Goal: Task Accomplishment & Management: Complete application form

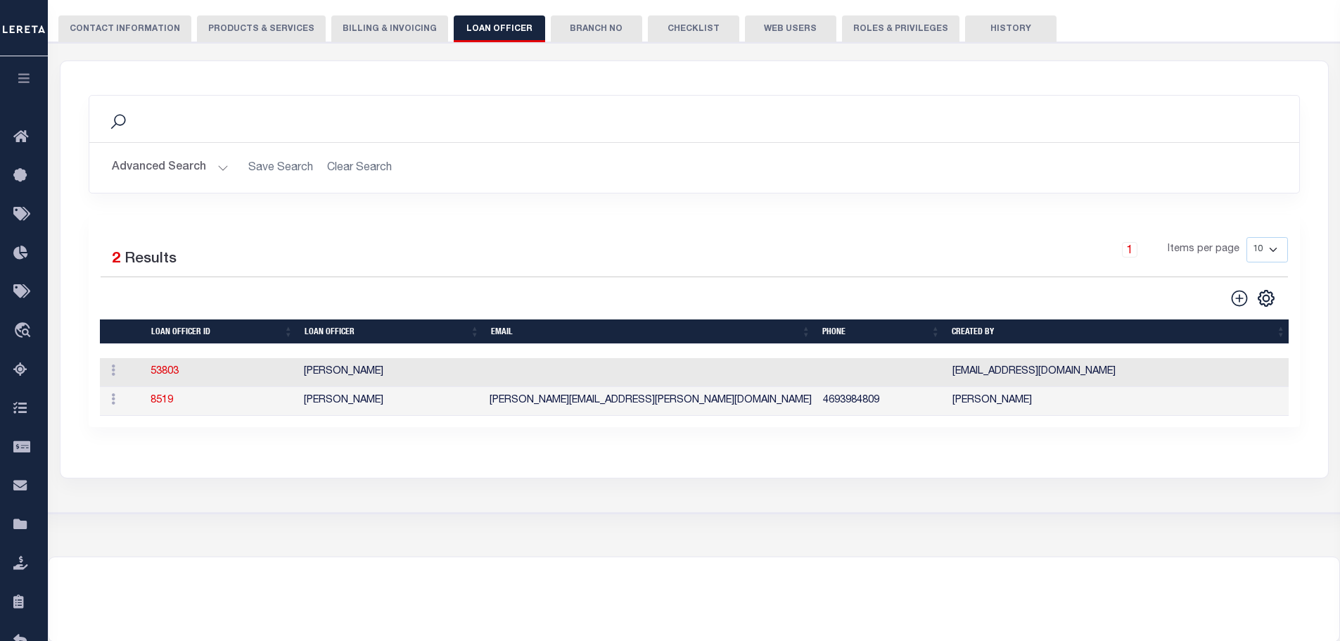
scroll to position [181, 0]
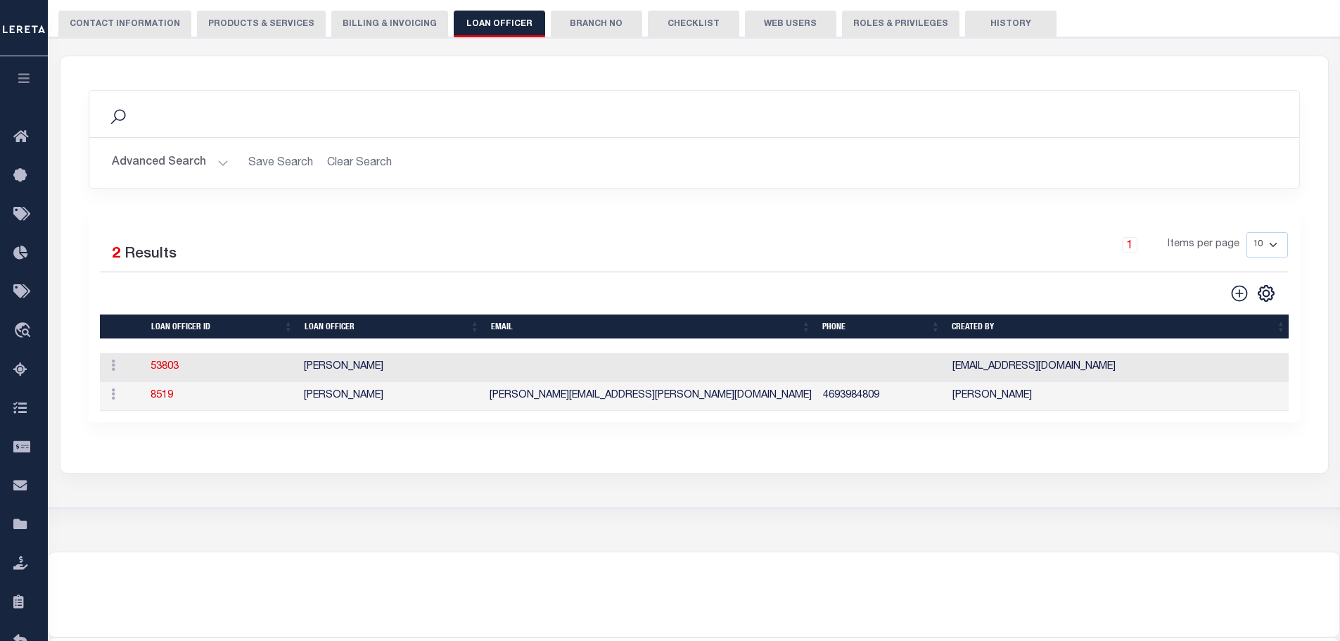
click at [111, 27] on button "CONTACT INFORMATION" at bounding box center [124, 24] width 133 height 27
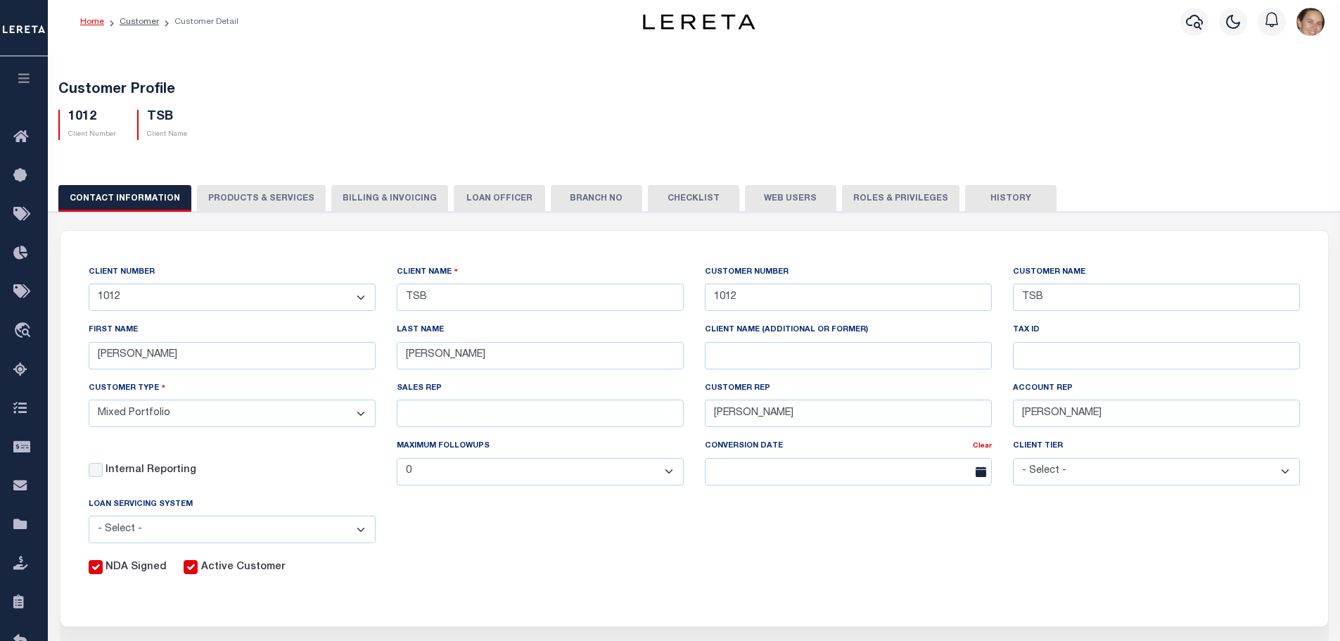
scroll to position [0, 0]
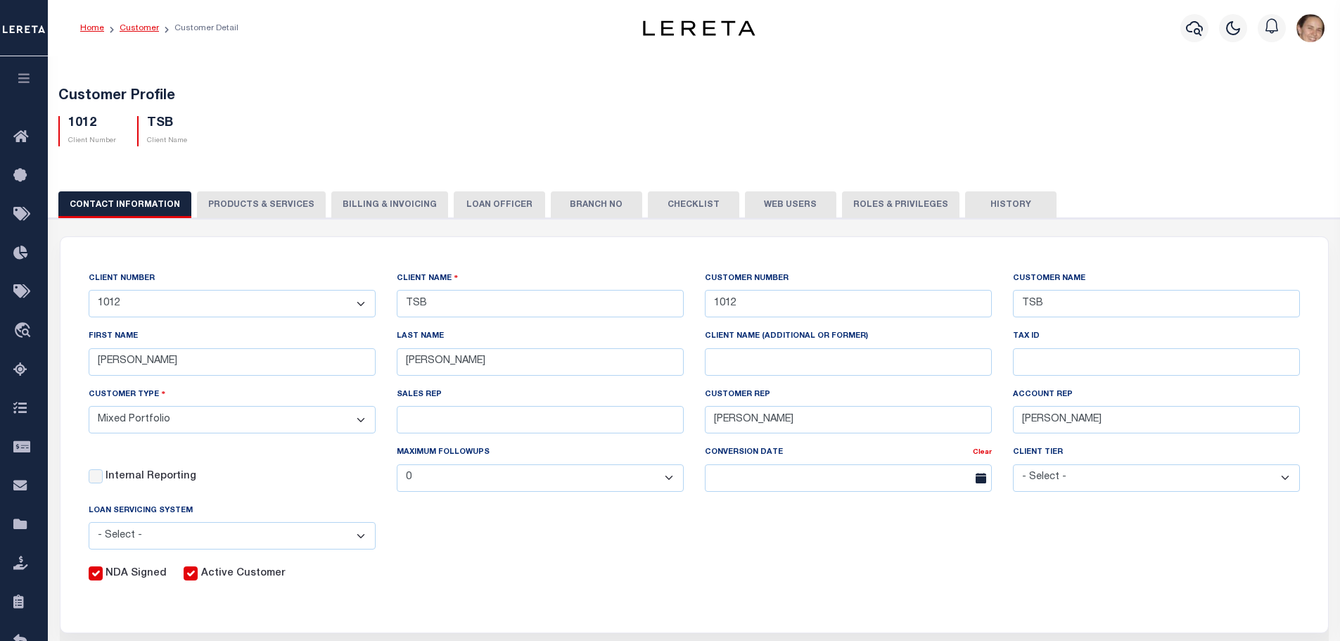
click at [134, 24] on link "Customer" at bounding box center [139, 28] width 39 height 8
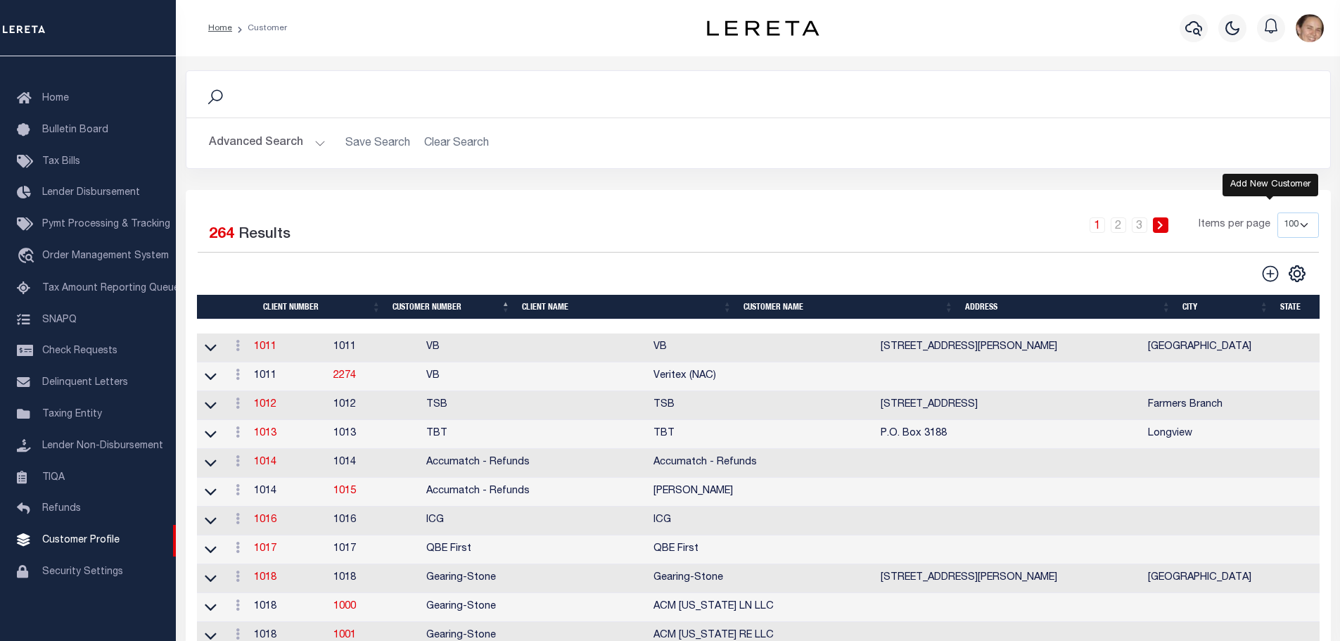
click at [1271, 279] on icon at bounding box center [1270, 273] width 18 height 18
type input "0"
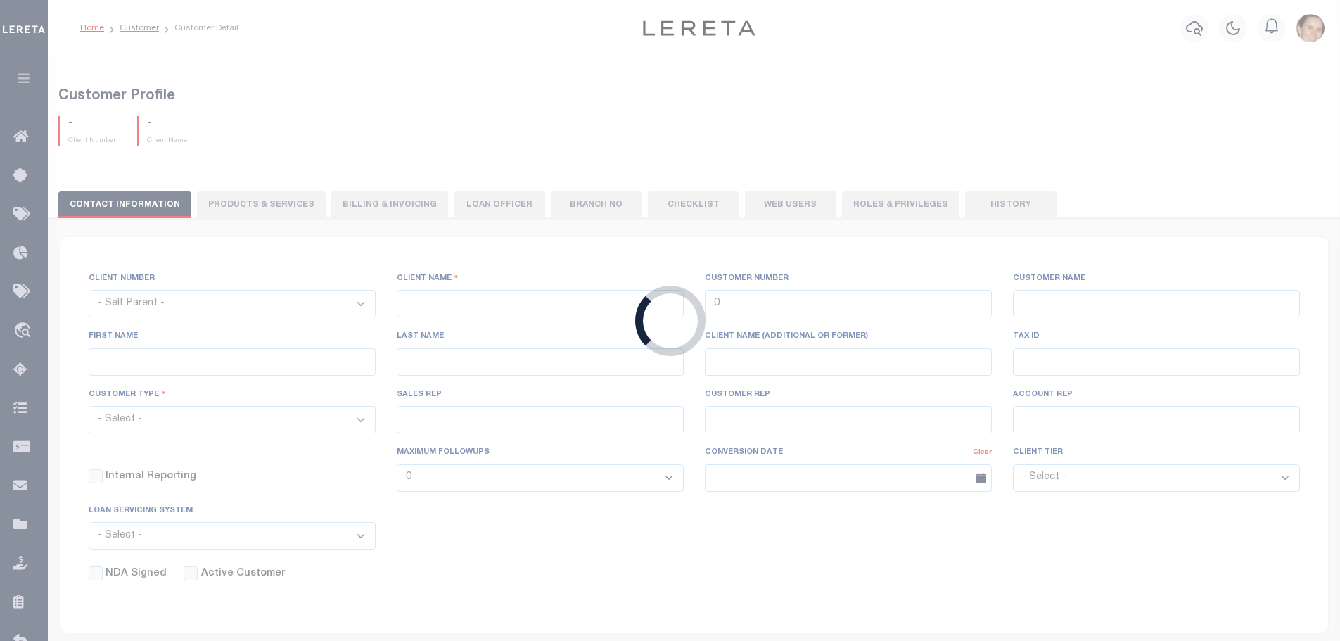
checkbox input "false"
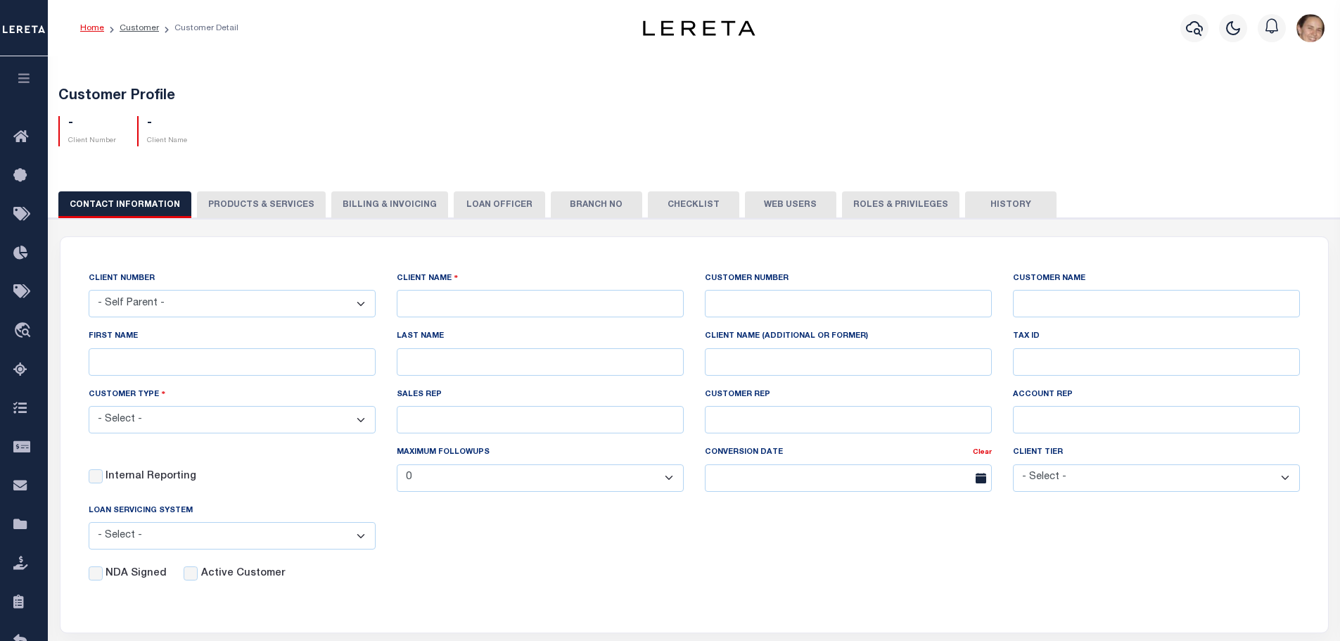
click at [362, 305] on select "- Self Parent - 1011 1012 1013 1014 1016 1017 1018 1019 1035 1036 1037 1038 104…" at bounding box center [232, 303] width 287 height 27
click at [362, 304] on select "- Self Parent - 1011 1012 1013 1014 1016 1017 1018 1019 1035 1036 1037 1038 104…" at bounding box center [232, 303] width 287 height 27
click at [91, 31] on link "Home" at bounding box center [92, 28] width 24 height 8
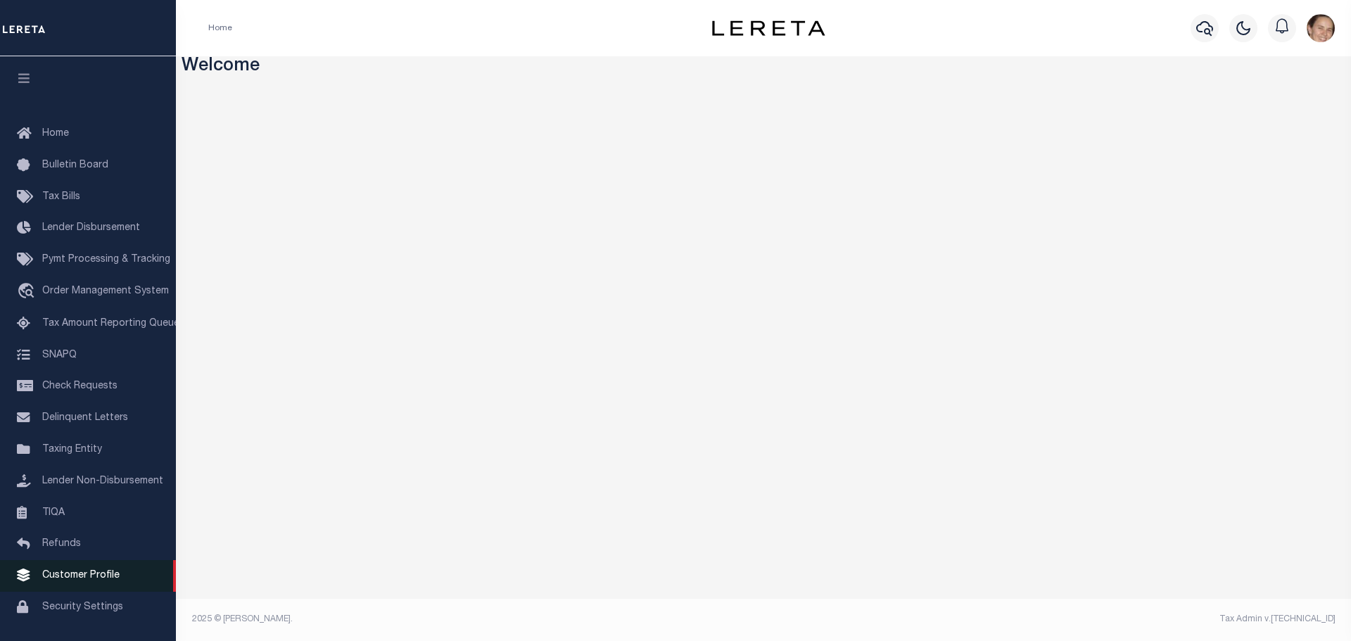
click at [72, 580] on span "Customer Profile" at bounding box center [80, 575] width 77 height 10
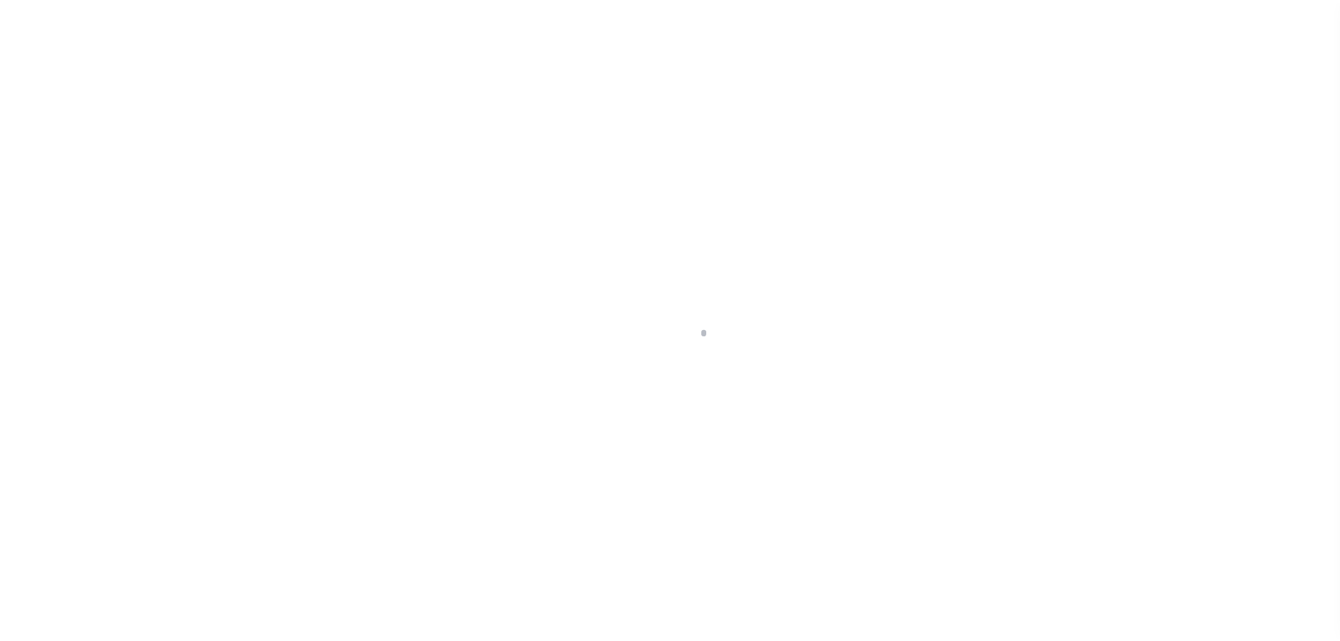
scroll to position [44, 0]
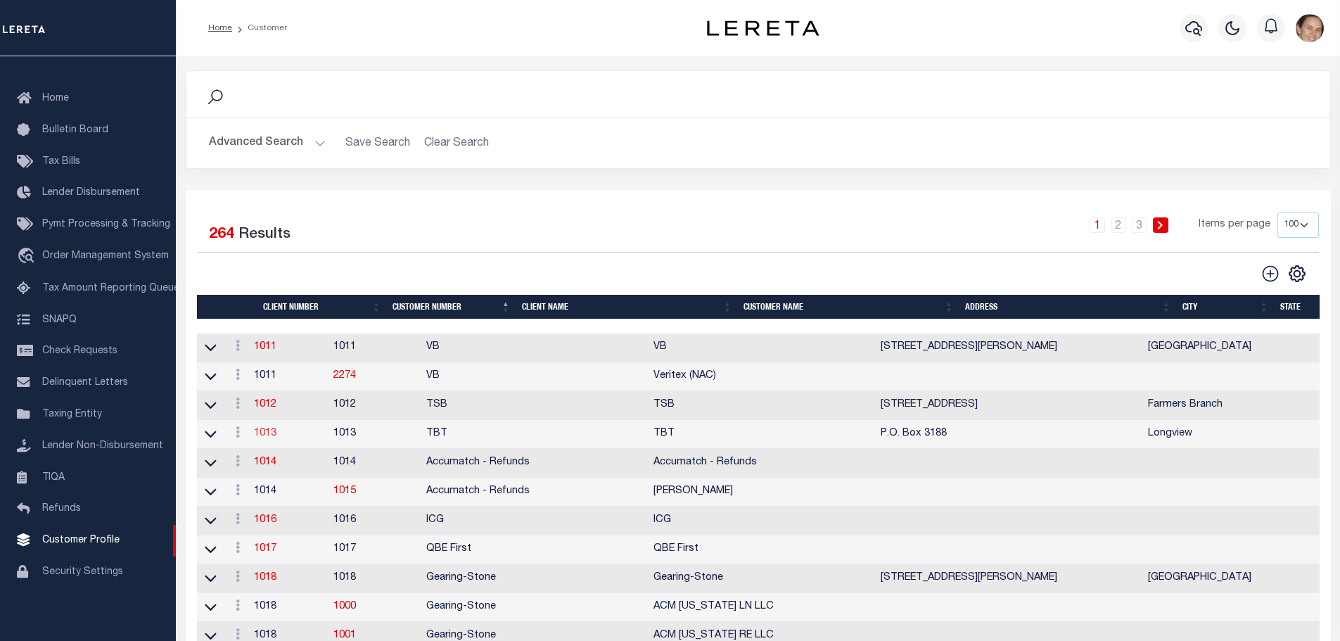
click at [276, 437] on link "1013" at bounding box center [265, 433] width 23 height 10
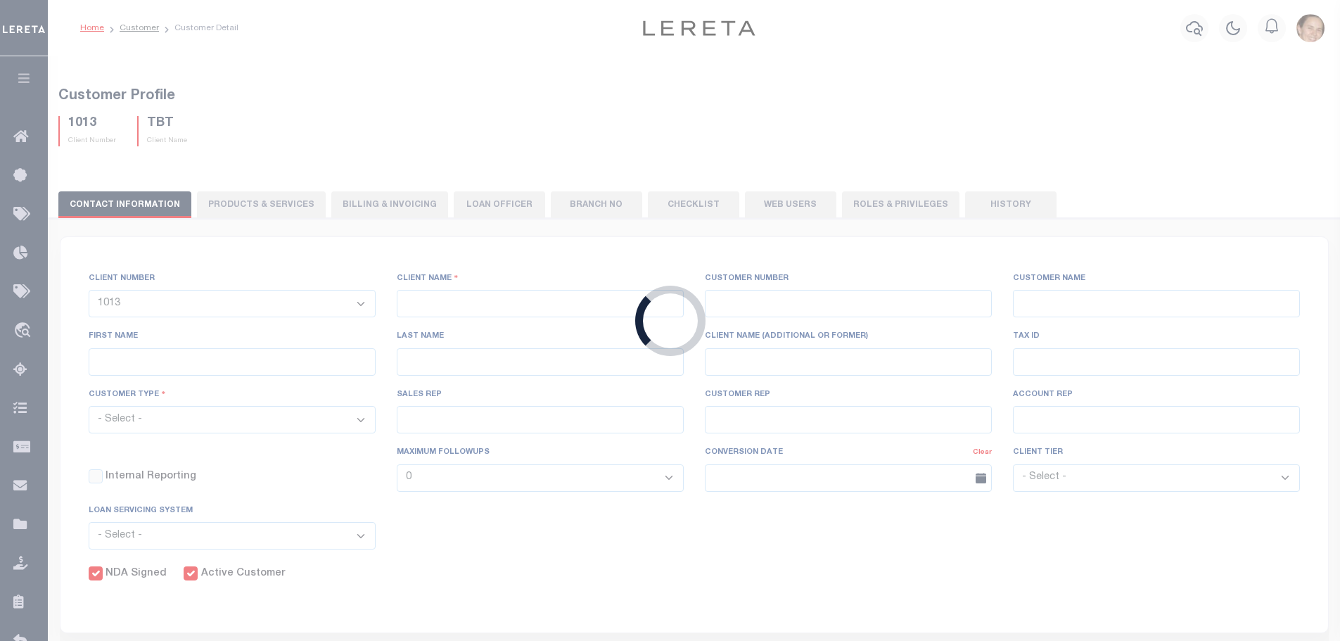
select select
type input "TBT"
type input "1013"
type input "TBT"
type input "Maurita"
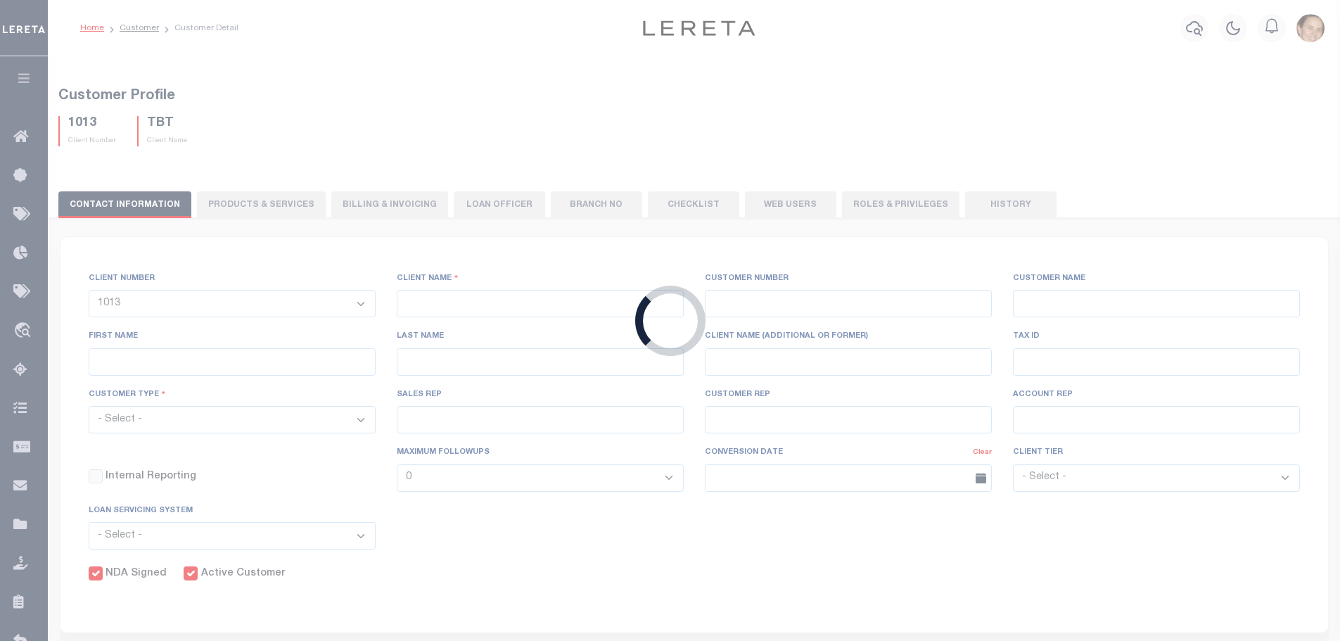
type input "Myers"
select select "Mixed Portfolio"
type input "Shannon Lynch"
type input "Beth Wiebe"
checkbox input "true"
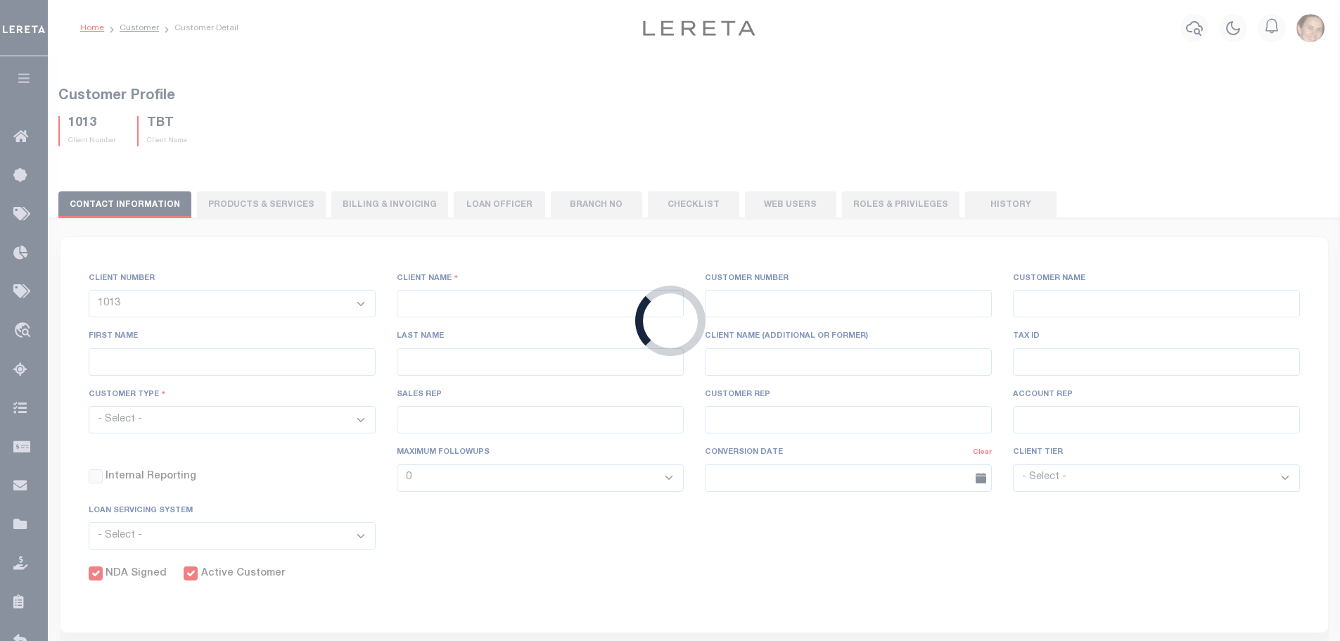
checkbox input "true"
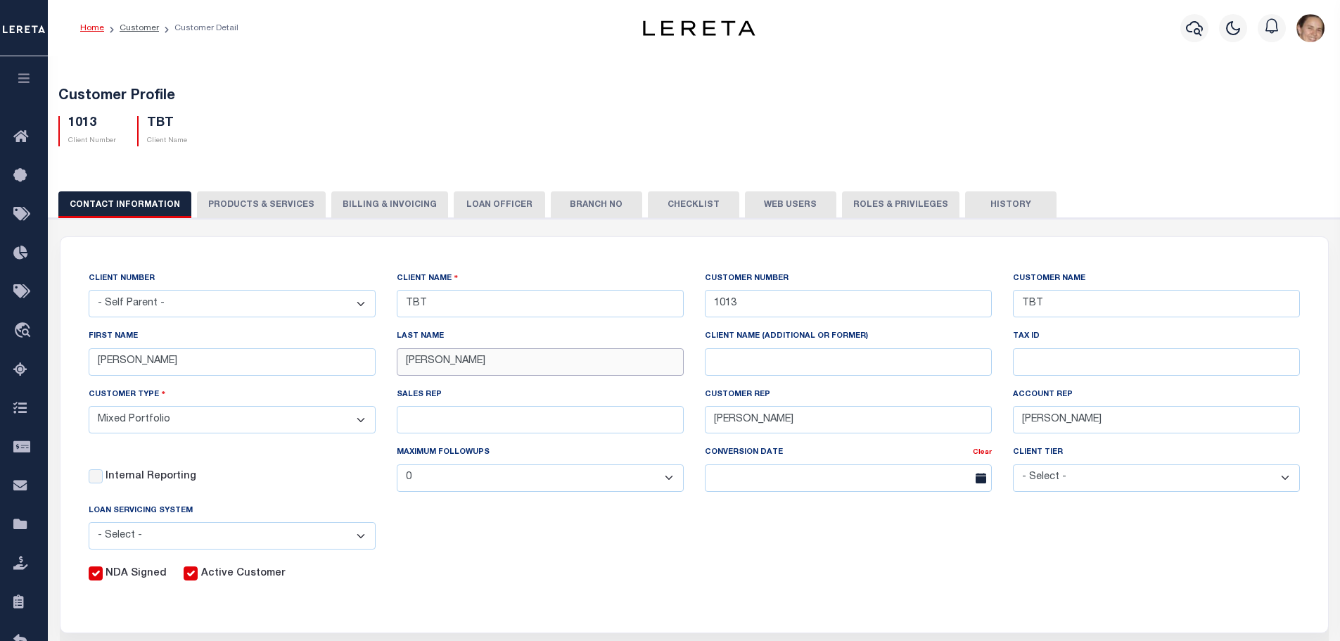
click at [489, 367] on input "Myers" at bounding box center [540, 361] width 287 height 27
click at [352, 301] on select "- Self Parent - 1011 1012 1013 1014 1016 1017 1018 1019 1035 1036 1037 1038 104…" at bounding box center [232, 303] width 287 height 27
click at [333, 377] on div "FIRST NAME Maurita" at bounding box center [232, 357] width 308 height 58
click at [633, 433] on input "SALES REP" at bounding box center [540, 419] width 287 height 27
type input "Sean Galaise"
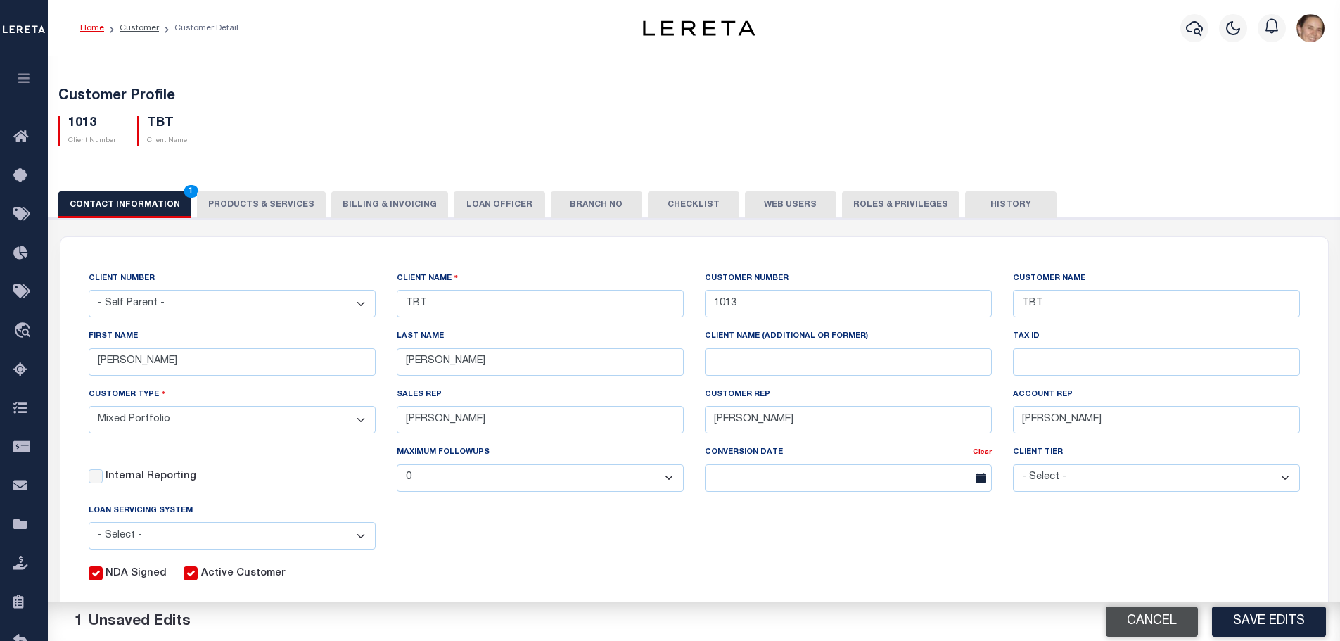
click at [1167, 623] on button "Cancel" at bounding box center [1152, 621] width 92 height 30
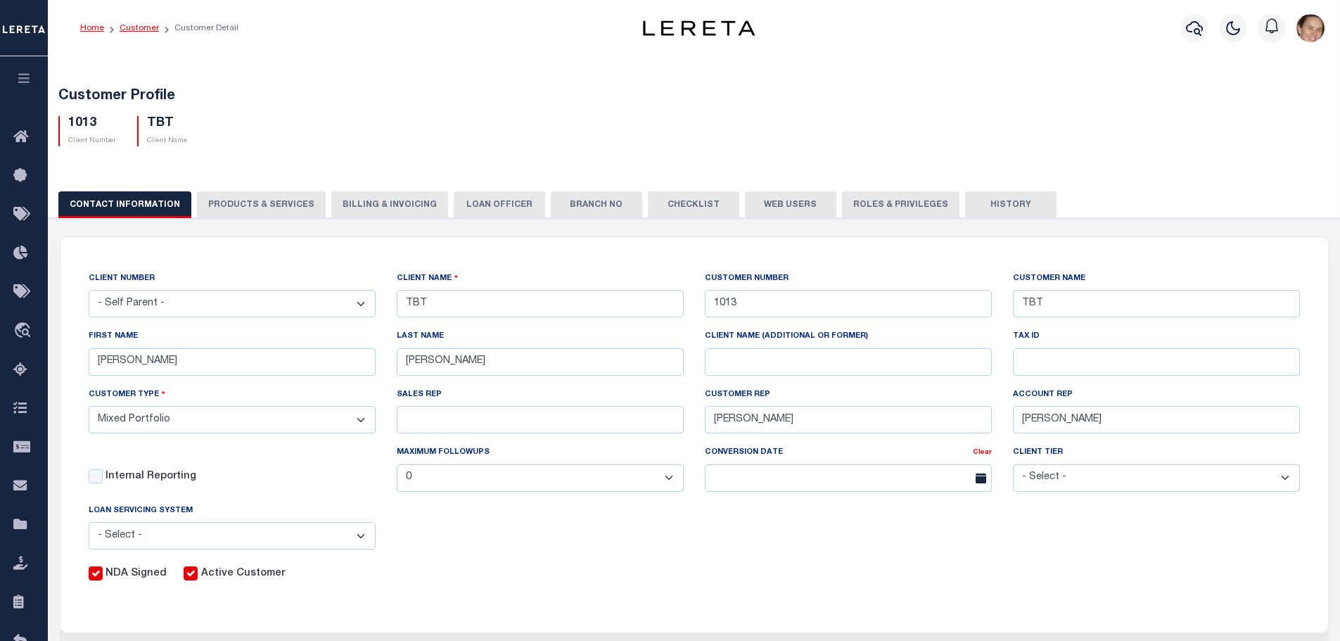
click at [129, 30] on link "Customer" at bounding box center [139, 28] width 39 height 8
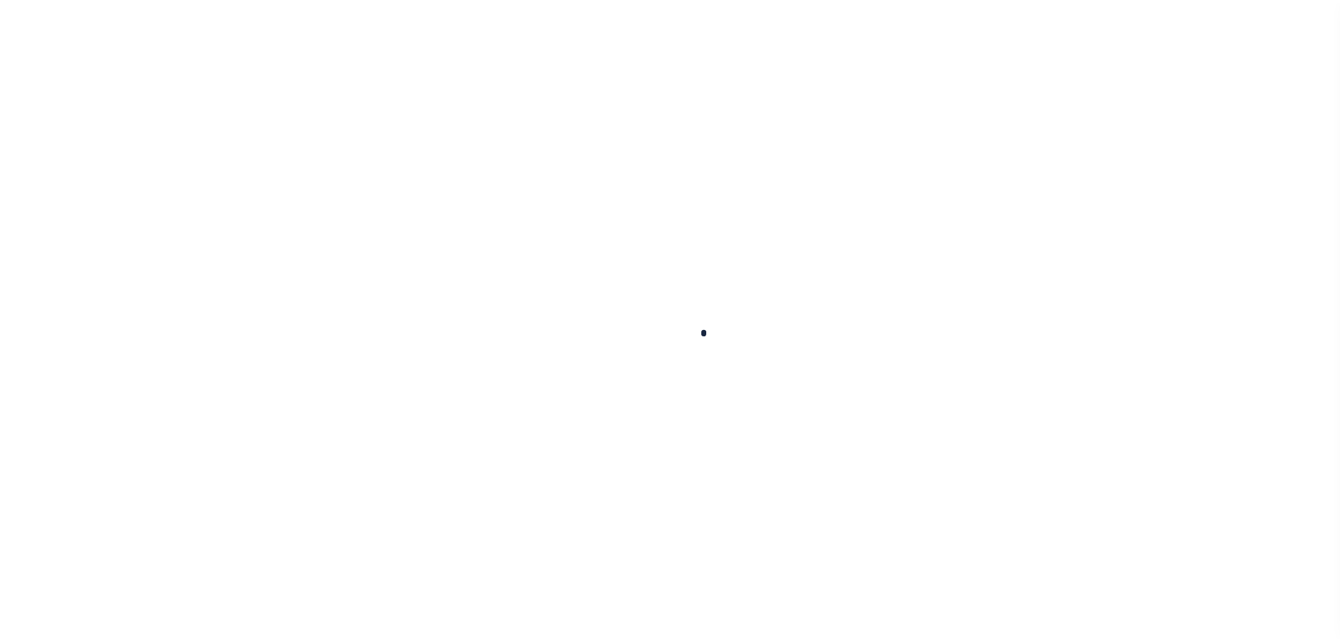
scroll to position [34, 0]
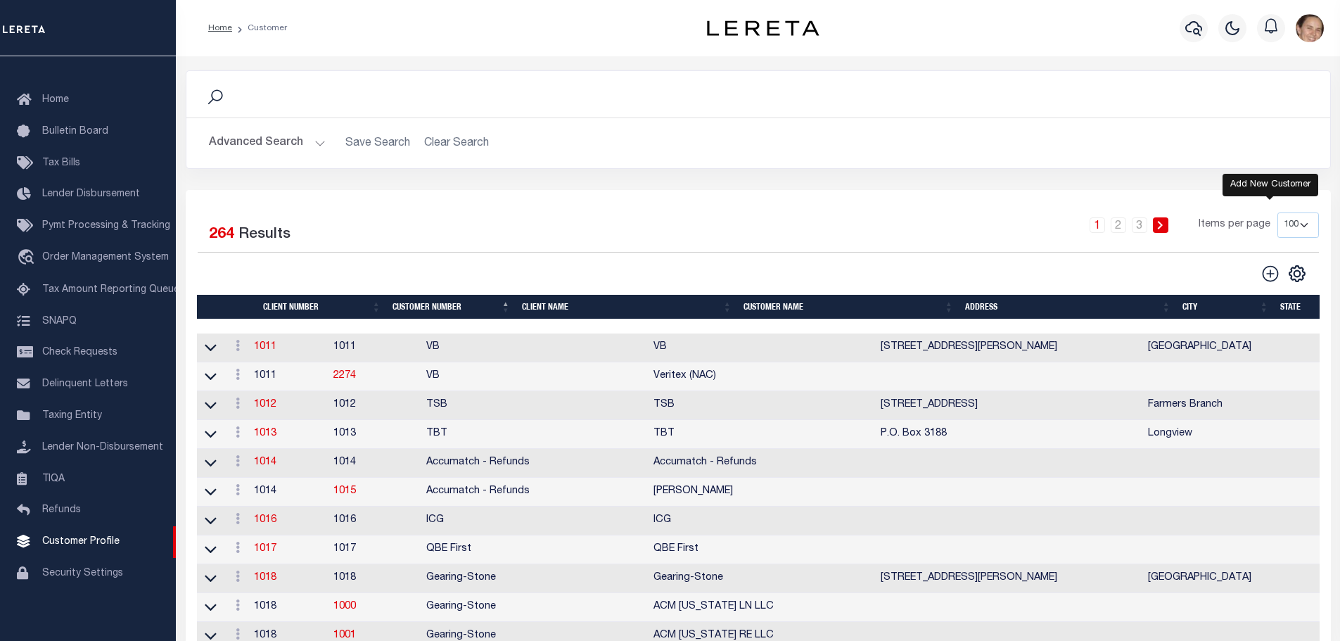
click at [1269, 274] on icon at bounding box center [1270, 273] width 18 height 18
type input "0"
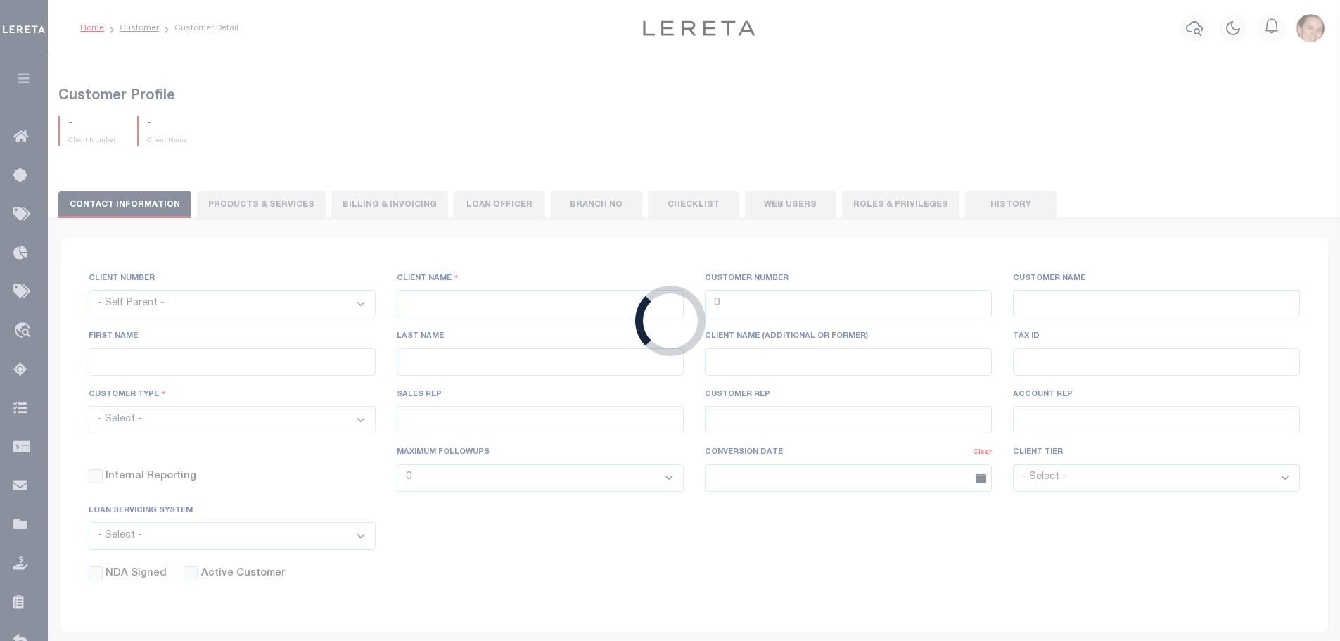
checkbox input "false"
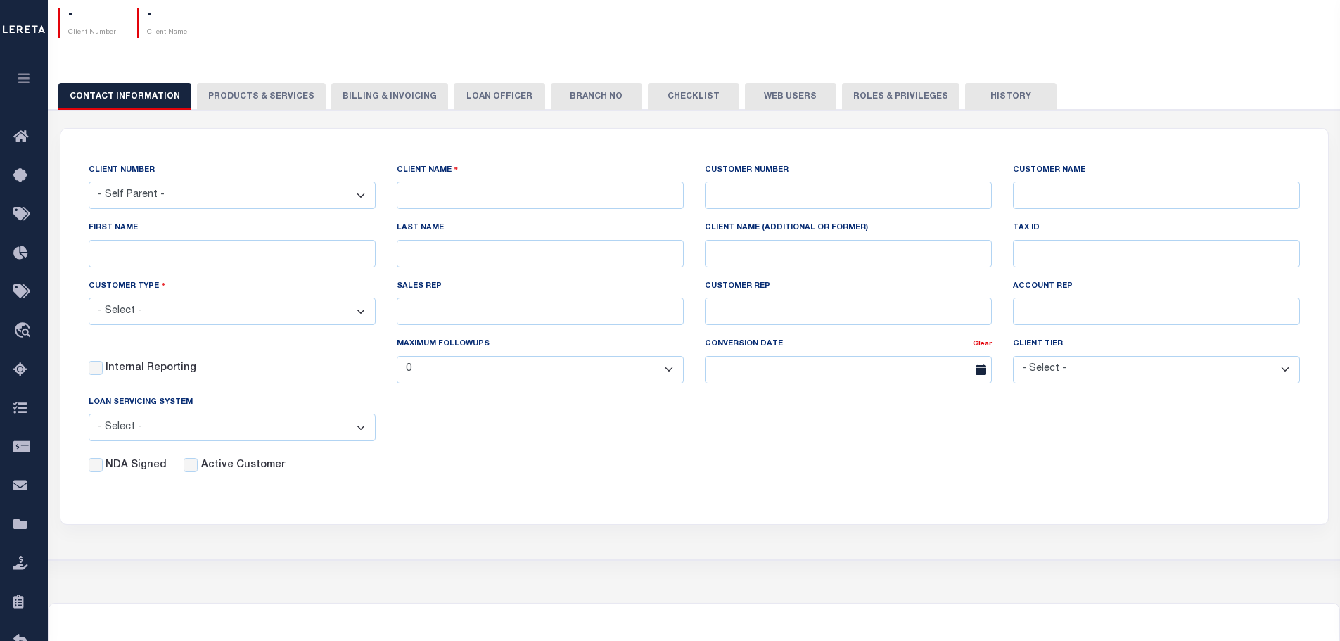
scroll to position [94, 0]
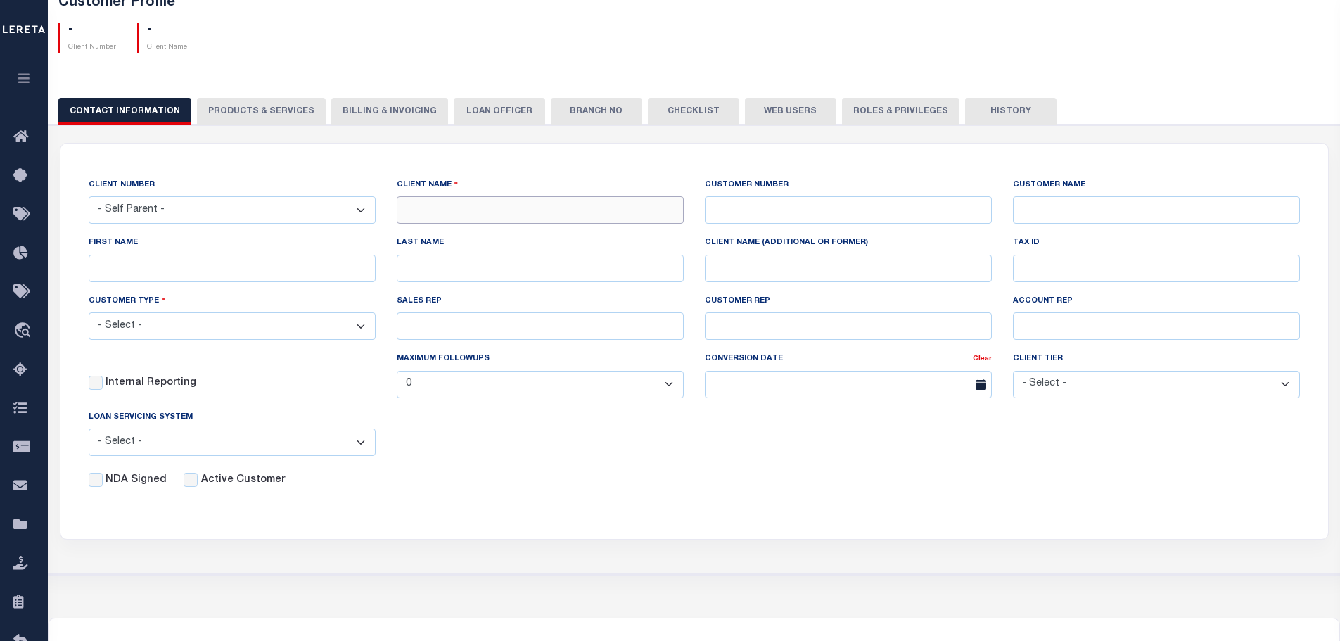
click at [426, 204] on input "text" at bounding box center [540, 209] width 287 height 27
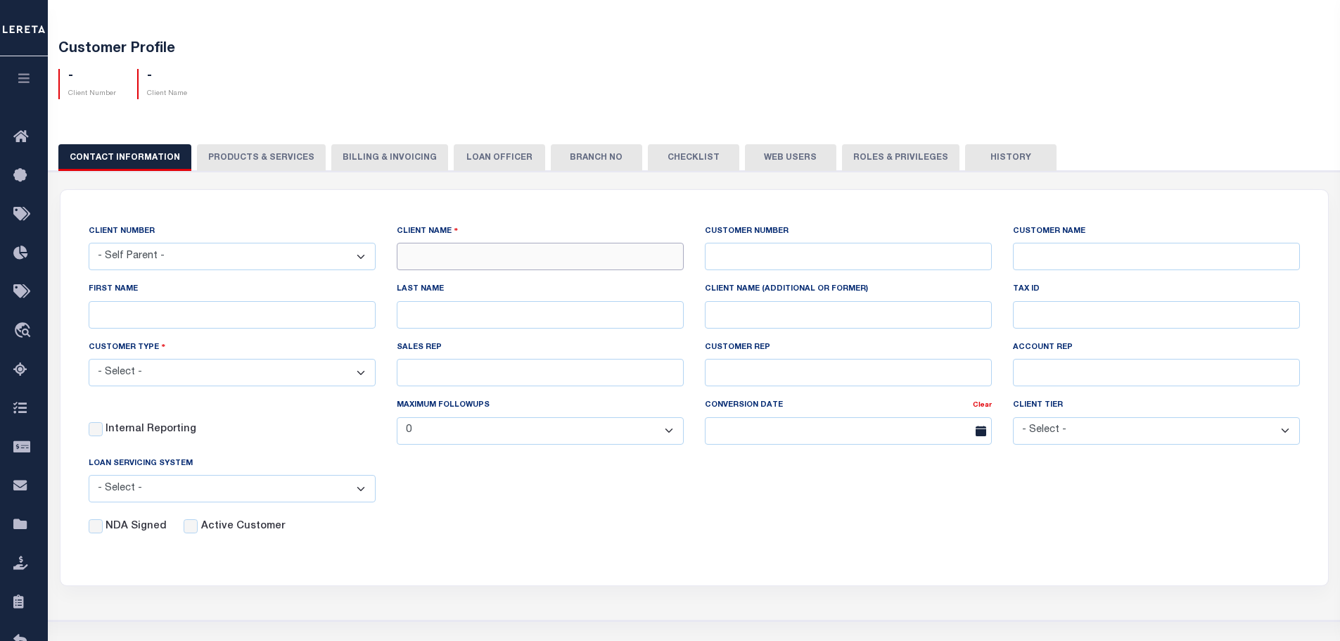
scroll to position [0, 0]
